Goal: Information Seeking & Learning: Learn about a topic

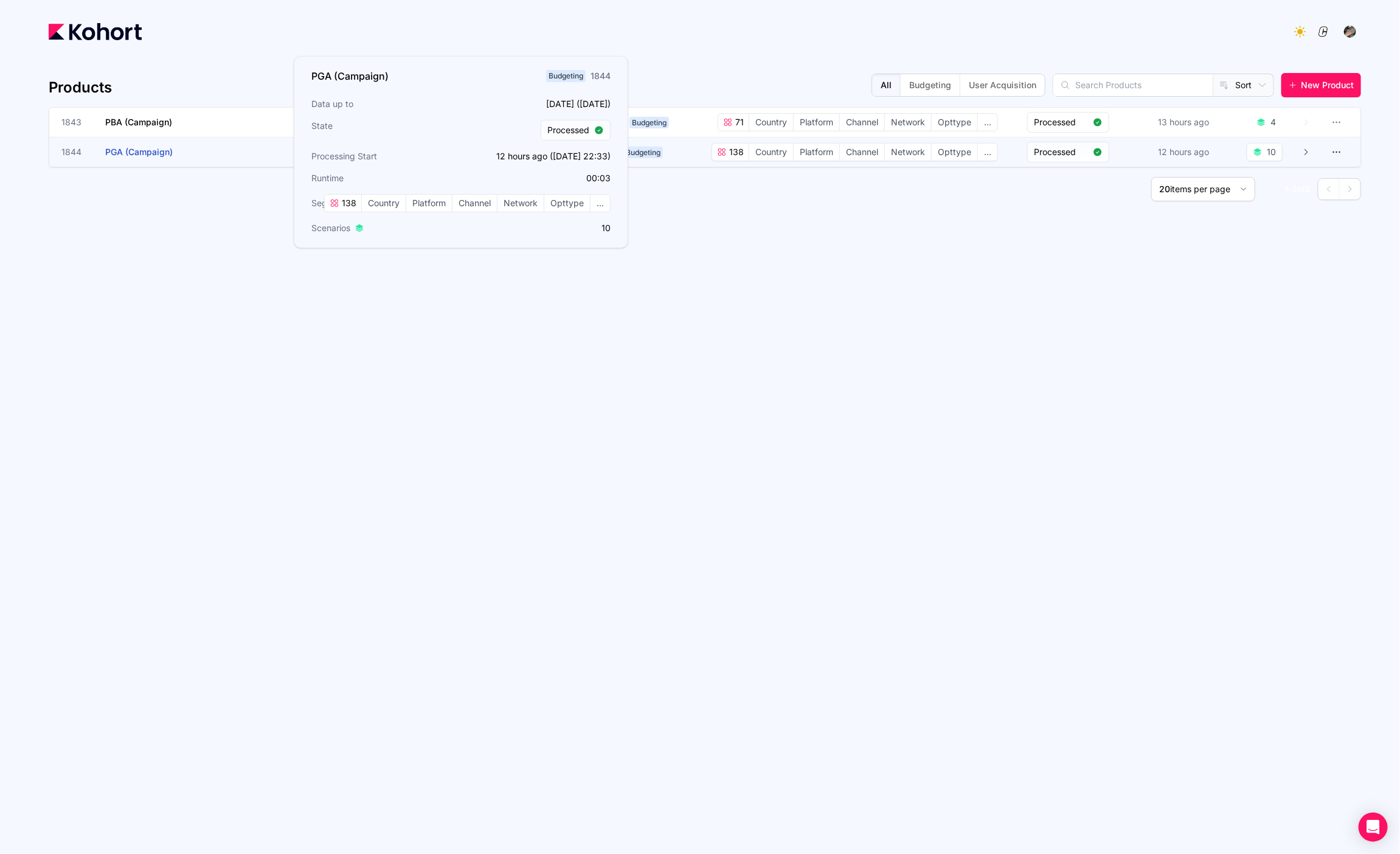
click at [178, 156] on h3 "PGA (Campaign)" at bounding box center [196, 151] width 183 height 29
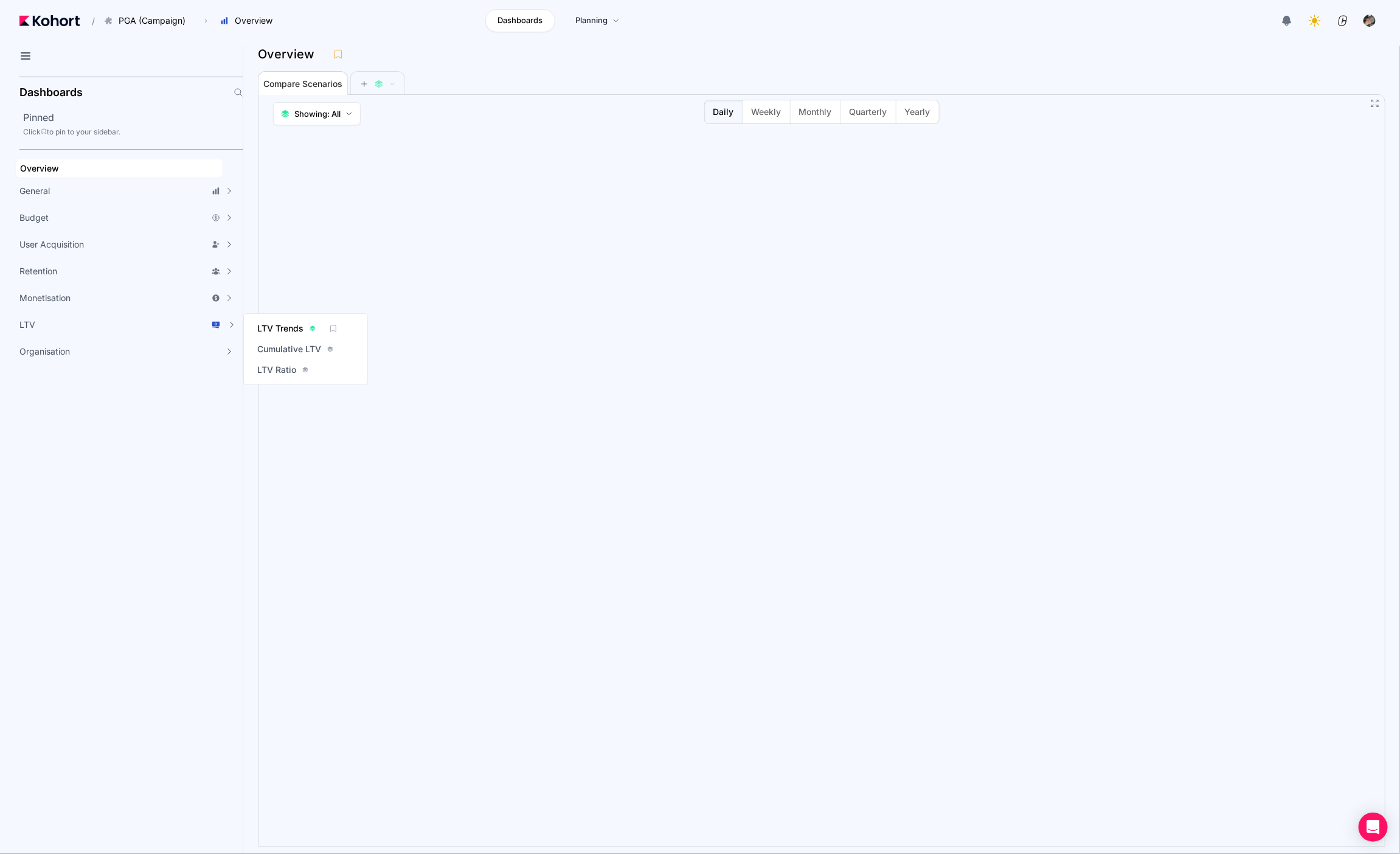
click at [301, 327] on span "LTV Trends" at bounding box center [280, 328] width 46 height 12
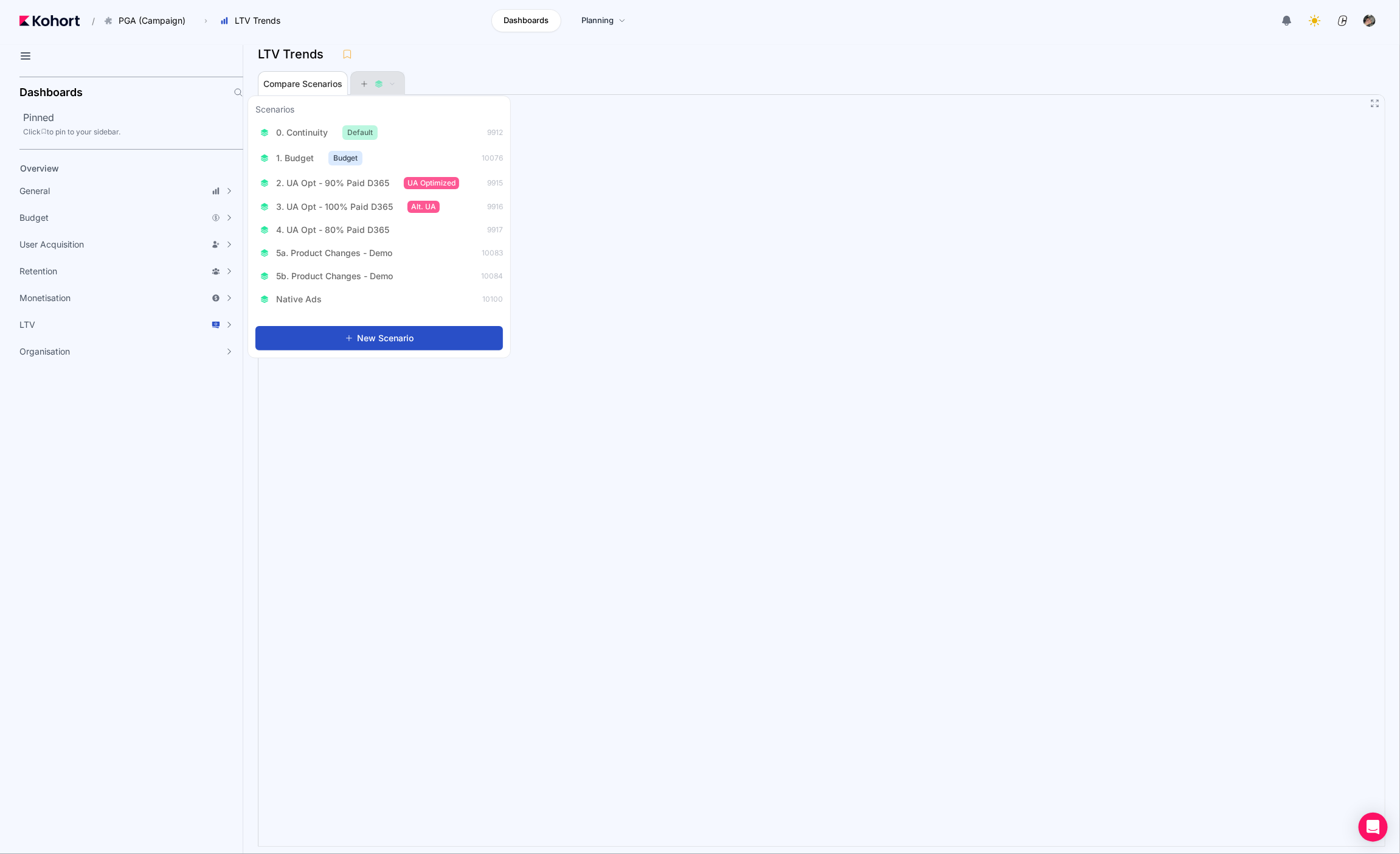
click at [361, 80] on icon at bounding box center [364, 84] width 8 height 8
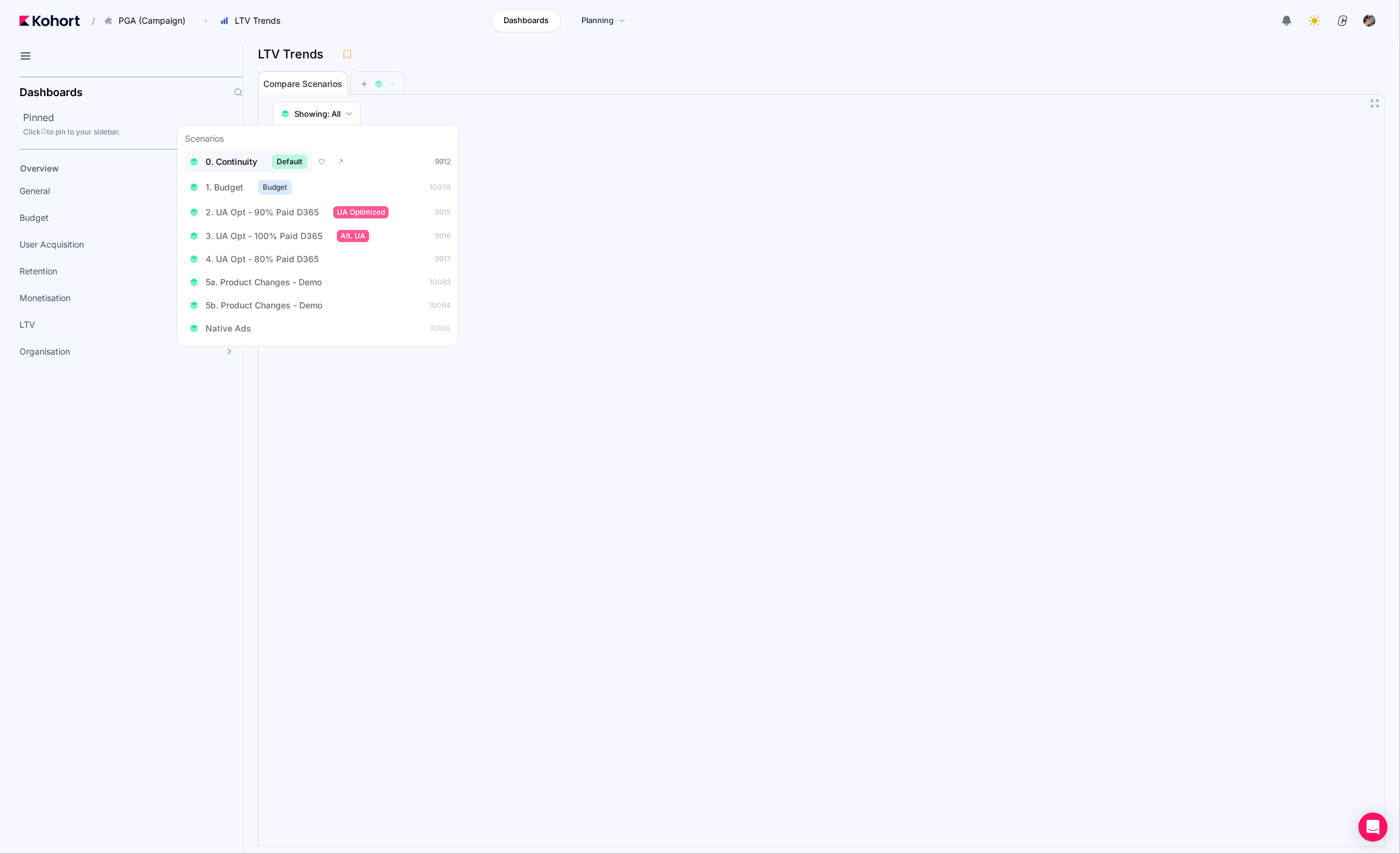
click at [257, 158] on div "0. Continuity Default" at bounding box center [248, 162] width 117 height 15
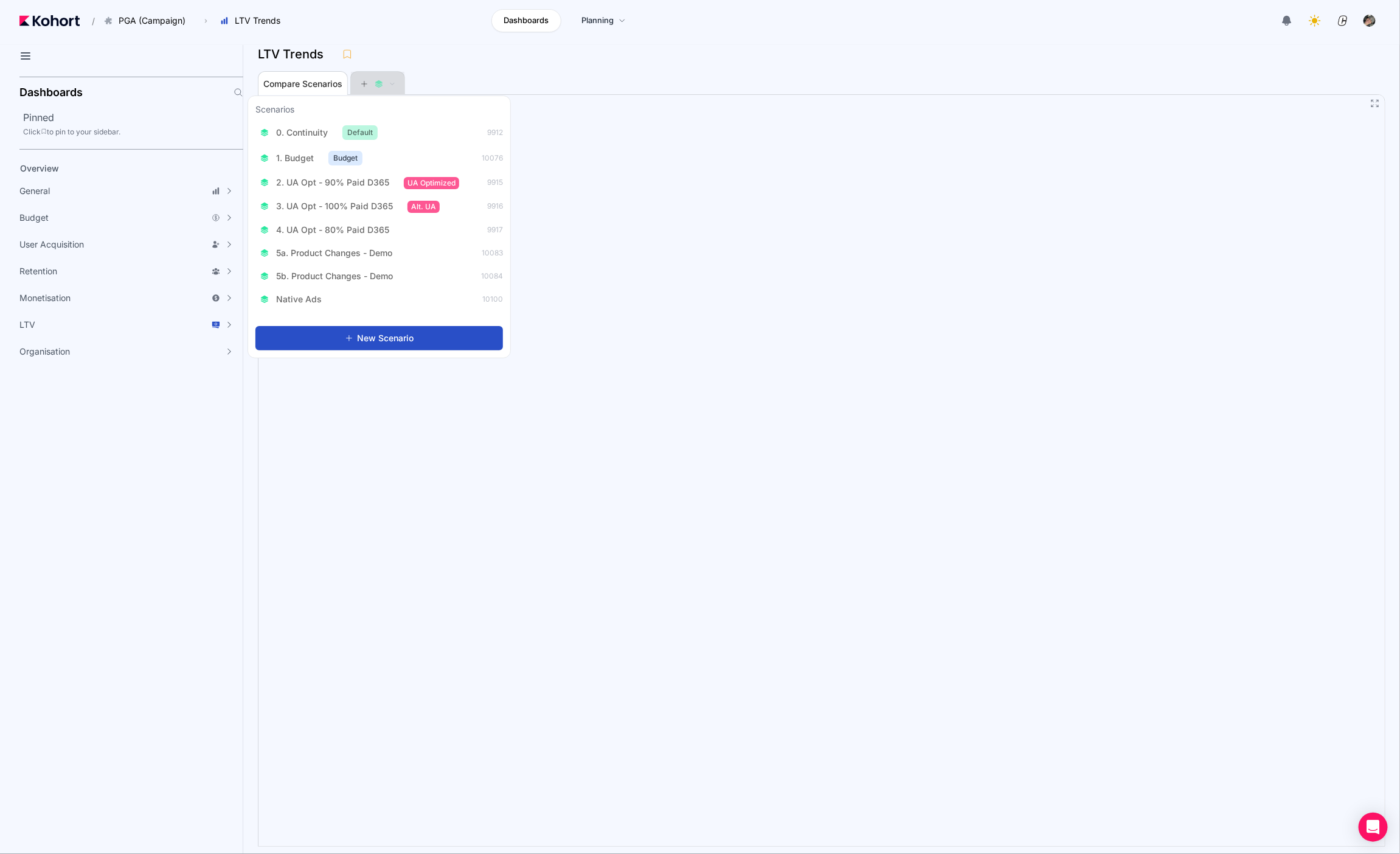
click at [376, 88] on button at bounding box center [377, 84] width 36 height 24
click at [362, 82] on icon at bounding box center [364, 84] width 8 height 8
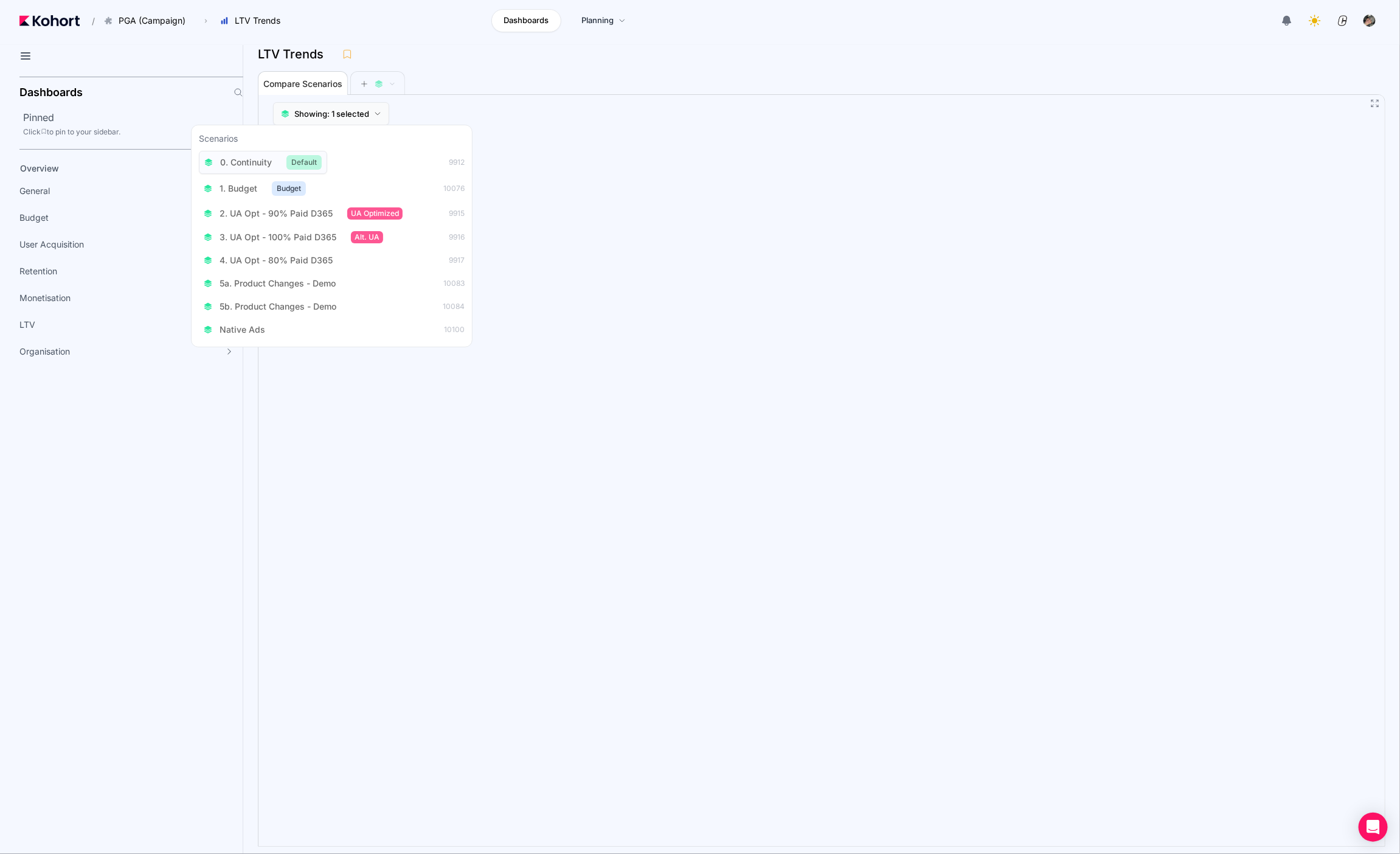
click at [318, 110] on span "Showing: 1 selected" at bounding box center [331, 113] width 75 height 12
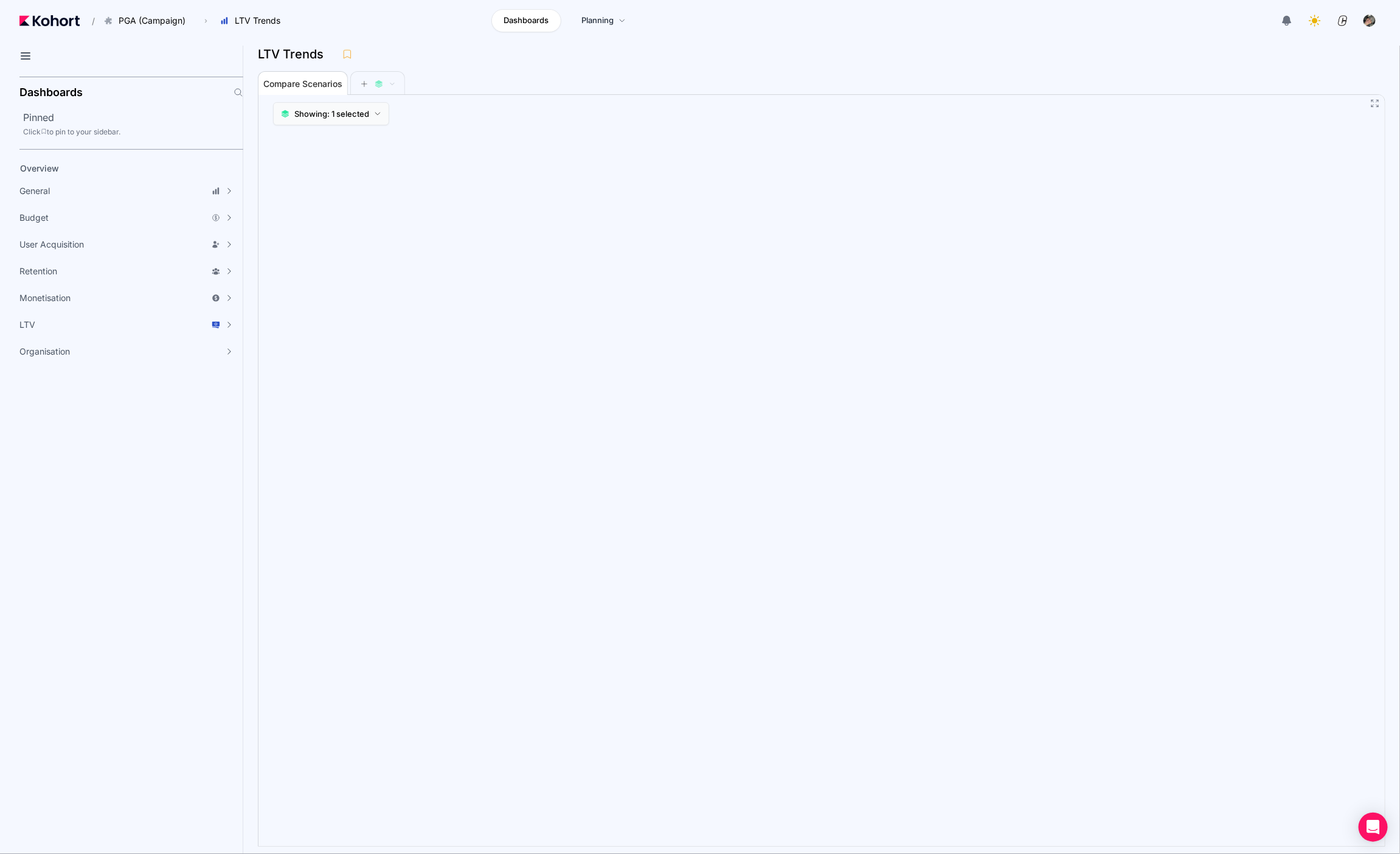
click at [318, 110] on span "Showing: 1 selected" at bounding box center [331, 113] width 75 height 12
click at [70, 172] on div "Overview" at bounding box center [120, 168] width 199 height 12
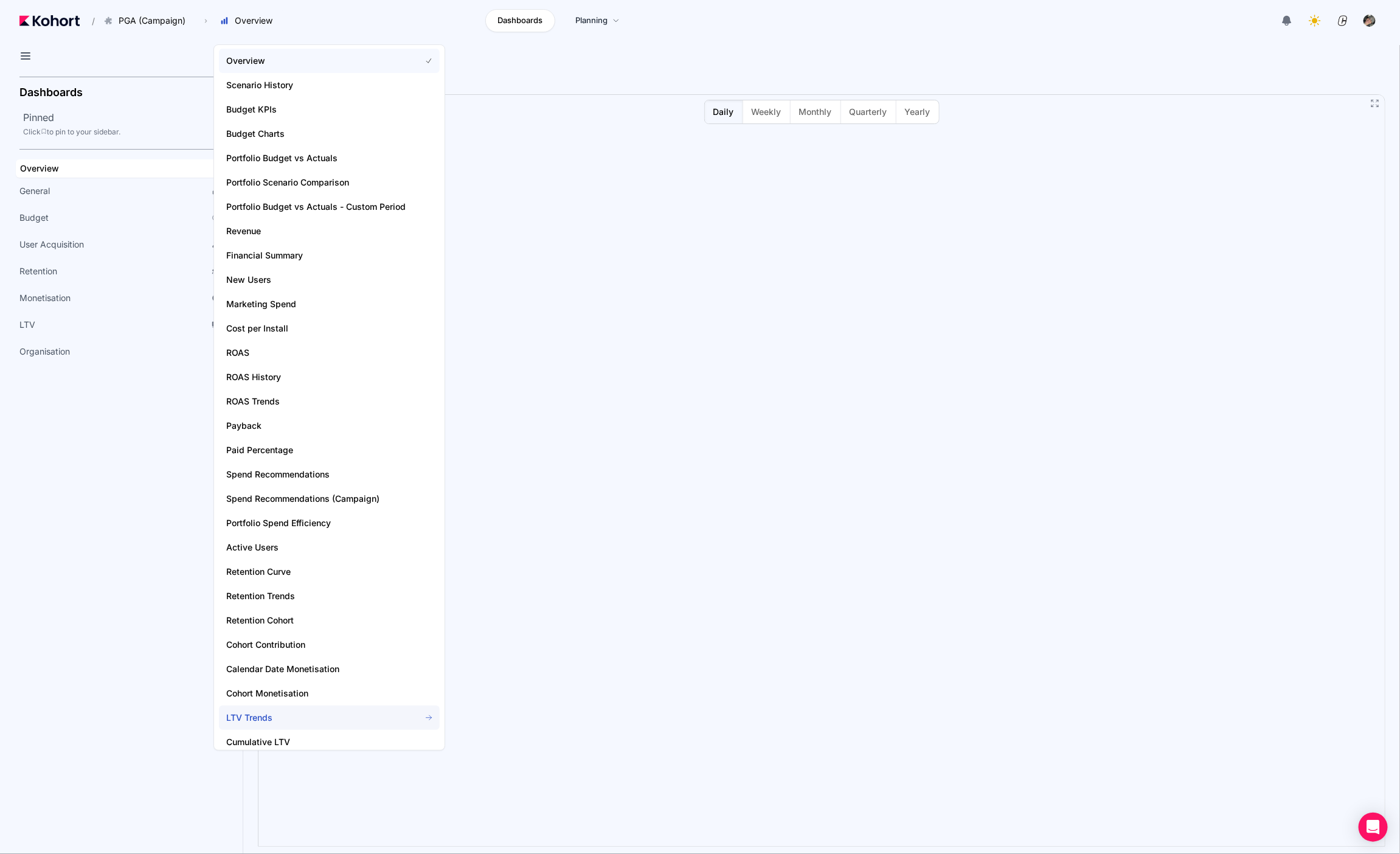
click at [261, 708] on span "LTV Trends" at bounding box center [330, 718] width 221 height 24
